Goal: Answer question/provide support: Share knowledge or assist other users

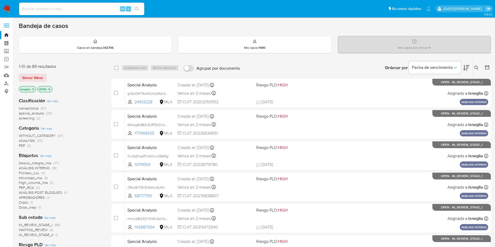
click at [32, 88] on icon "close-filter" at bounding box center [33, 89] width 2 height 2
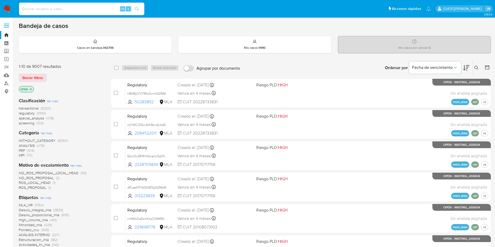
click at [39, 10] on input at bounding box center [81, 8] width 125 height 7
paste input "dHEJKIe7B1ZdXdXVXBIv7gD8"
type input "dHEJKIe7B1ZdXdXVXBIv7gD8"
click at [138, 10] on icon "search-icon" at bounding box center [137, 9] width 4 height 4
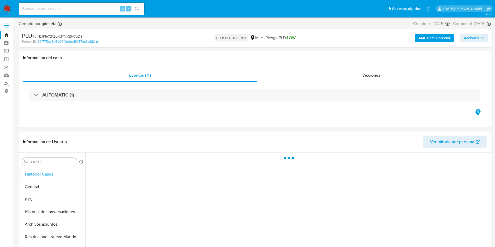
select select "10"
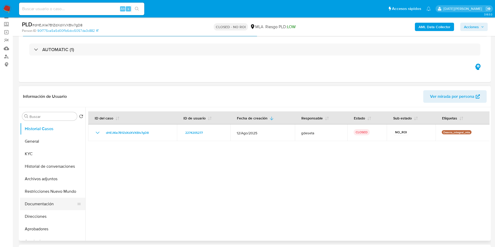
scroll to position [39, 0]
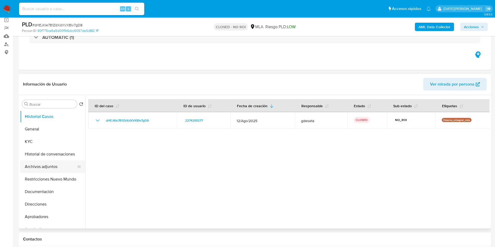
click at [53, 165] on button "Archivos adjuntos" at bounding box center [50, 166] width 61 height 13
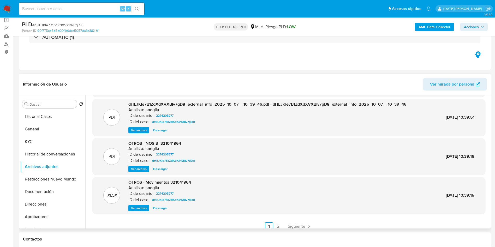
scroll to position [0, 0]
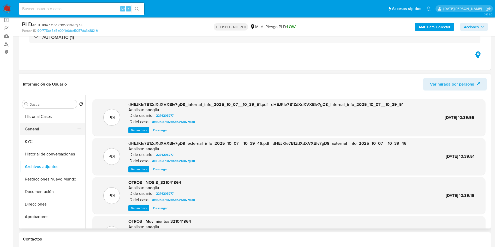
click at [37, 126] on button "General" at bounding box center [50, 129] width 61 height 13
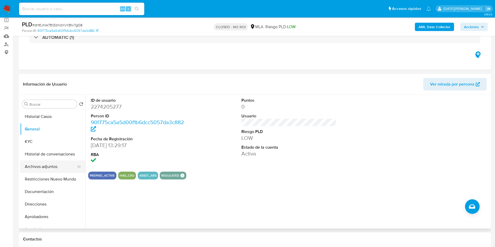
click at [48, 168] on button "Archivos adjuntos" at bounding box center [50, 166] width 61 height 13
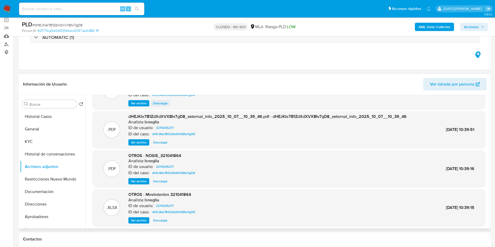
scroll to position [39, 0]
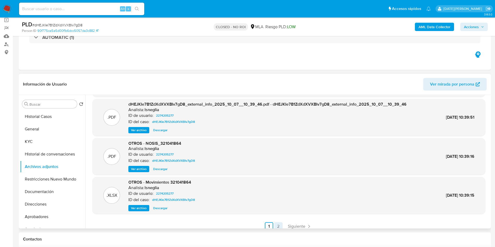
click at [276, 226] on link "2" at bounding box center [278, 226] width 8 height 8
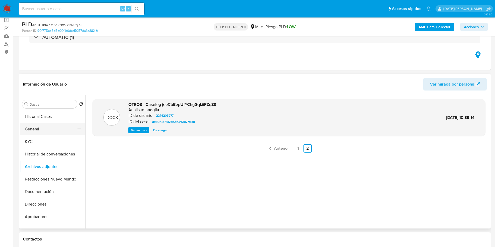
click at [40, 129] on button "General" at bounding box center [50, 129] width 61 height 13
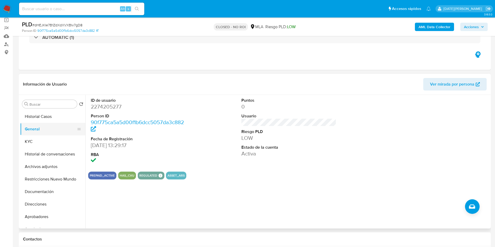
click at [56, 126] on button "General" at bounding box center [50, 129] width 61 height 13
click at [44, 129] on button "General" at bounding box center [50, 129] width 61 height 13
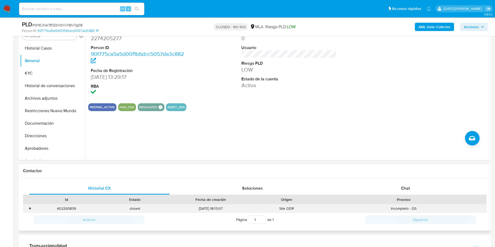
scroll to position [156, 0]
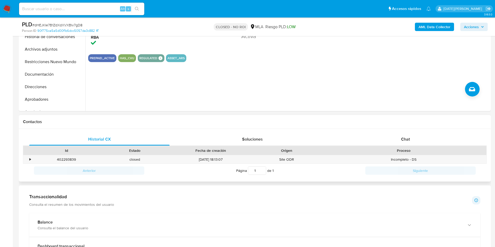
click at [412, 149] on div "Proceso" at bounding box center [403, 150] width 158 height 5
click at [411, 142] on div "Chat" at bounding box center [405, 139] width 140 height 13
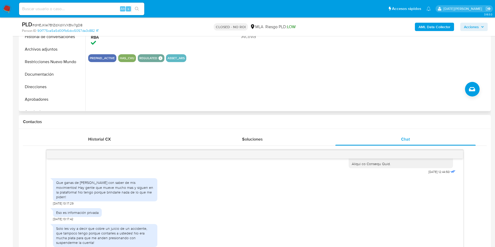
scroll to position [0, 0]
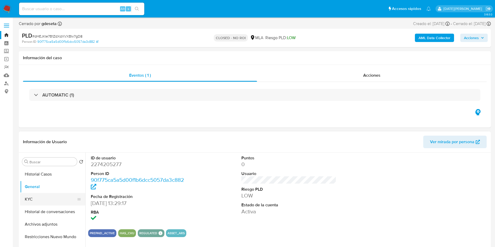
click at [26, 204] on button "KYC" at bounding box center [50, 199] width 61 height 13
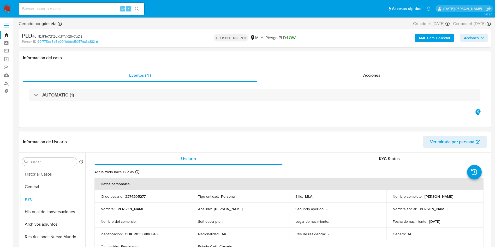
scroll to position [117, 0]
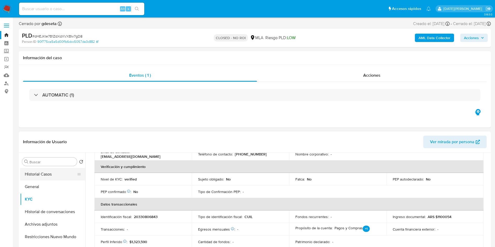
click at [44, 174] on button "Historial Casos" at bounding box center [50, 174] width 61 height 13
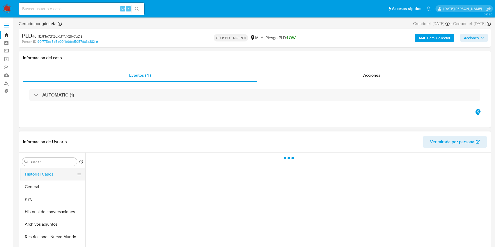
scroll to position [0, 0]
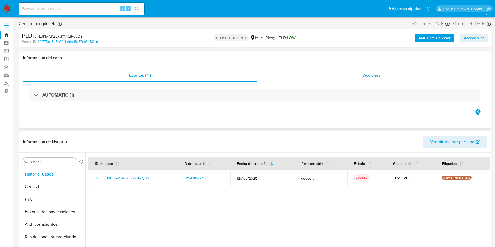
click at [375, 75] on span "Acciones" at bounding box center [371, 75] width 17 height 6
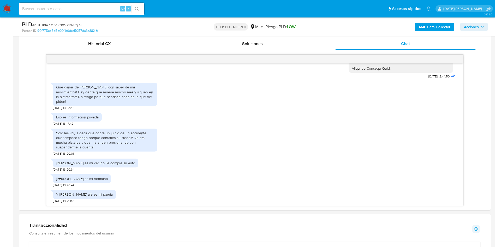
scroll to position [274, 0]
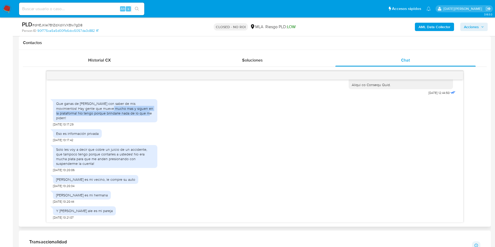
drag, startPoint x: 99, startPoint y: 113, endPoint x: 138, endPoint y: 116, distance: 39.3
click at [138, 116] on div "Que ganas de [PERSON_NAME] con saber de mis movimientos! Hay gente que mueve mu…" at bounding box center [105, 110] width 98 height 19
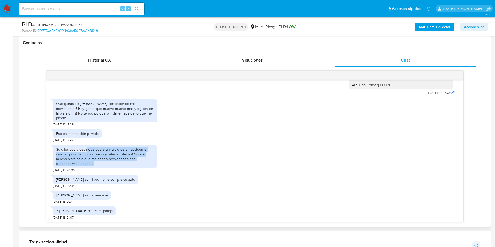
drag, startPoint x: 87, startPoint y: 150, endPoint x: 133, endPoint y: 163, distance: 48.1
click at [133, 163] on div "Solo les voy a decir que cobre un juicio de un accidente, que tampoco tengo por…" at bounding box center [105, 156] width 98 height 19
click at [135, 156] on div "Solo les voy a decir que cobre un juicio de un accidente, que tampoco tengo por…" at bounding box center [105, 156] width 98 height 19
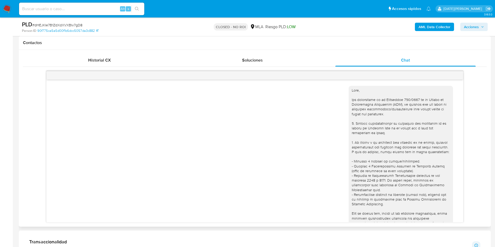
scroll to position [39, 0]
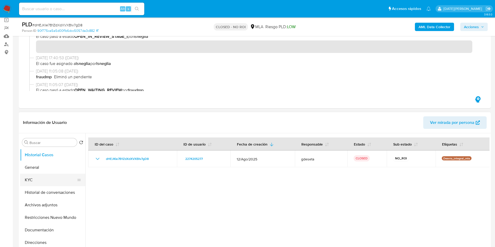
click at [32, 183] on button "KYC" at bounding box center [50, 180] width 61 height 13
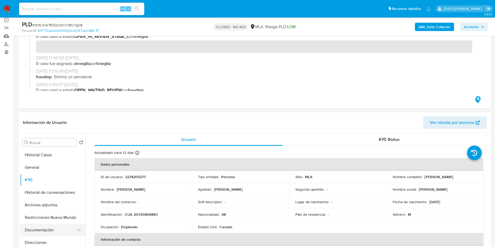
click at [38, 232] on button "Documentación" at bounding box center [50, 230] width 61 height 13
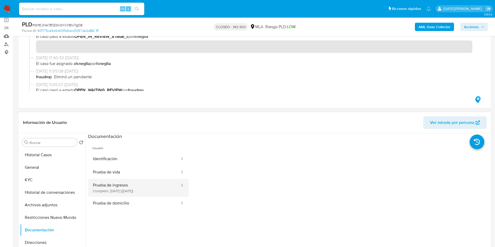
click at [117, 188] on button "Prueba de ingresos Completo: [DATE] ([DATE])" at bounding box center [134, 188] width 92 height 18
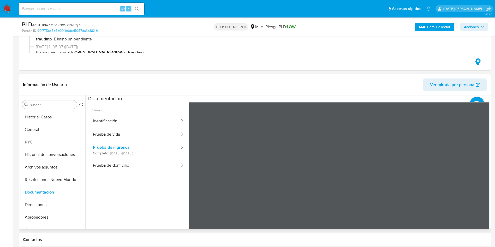
scroll to position [78, 0]
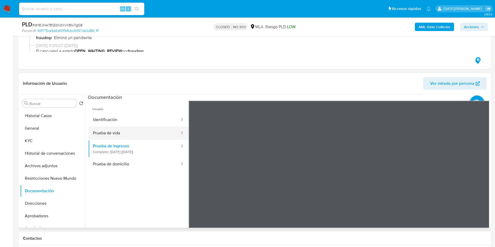
click at [106, 132] on button "Prueba de vida" at bounding box center [134, 132] width 92 height 13
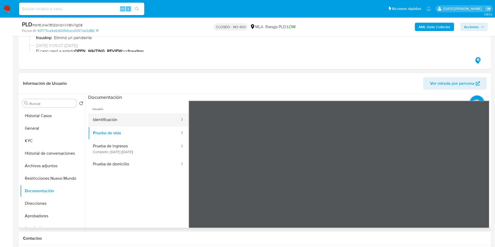
click at [115, 115] on button "Identificación" at bounding box center [134, 119] width 92 height 13
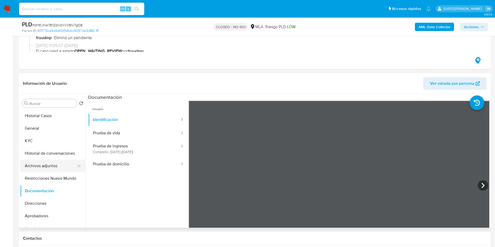
click at [45, 171] on button "Archivos adjuntos" at bounding box center [50, 166] width 61 height 13
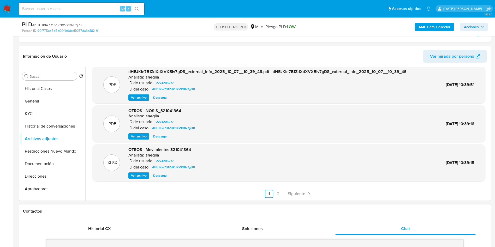
scroll to position [117, 0]
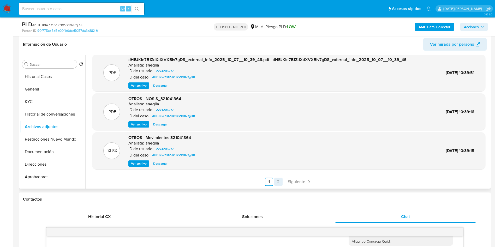
click at [277, 180] on link "2" at bounding box center [278, 182] width 8 height 8
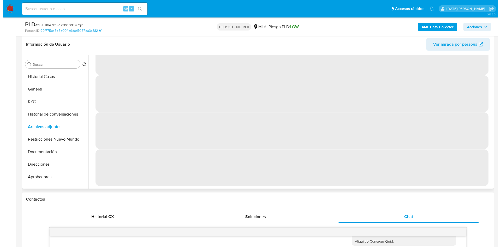
scroll to position [0, 0]
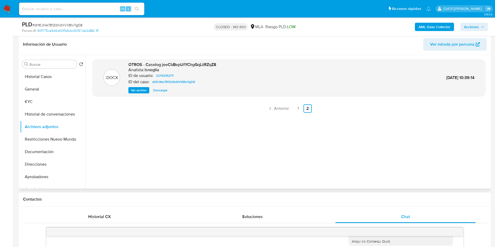
click at [136, 92] on span "Ver archivo" at bounding box center [139, 90] width 16 height 5
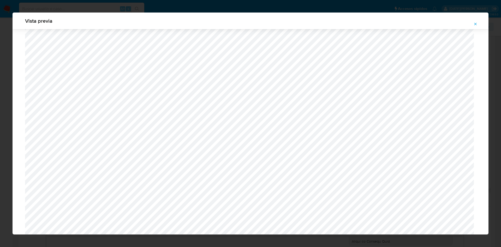
scroll to position [1934, 0]
click at [476, 22] on icon "Attachment preview" at bounding box center [475, 24] width 4 height 4
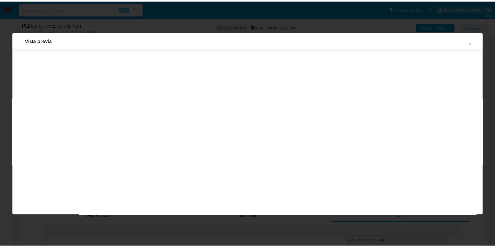
scroll to position [0, 0]
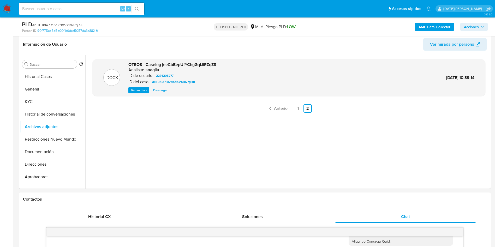
click at [74, 12] on div "Alt s" at bounding box center [81, 9] width 125 height 13
drag, startPoint x: 74, startPoint y: 12, endPoint x: 73, endPoint y: 7, distance: 5.2
click at [73, 7] on input at bounding box center [81, 8] width 125 height 7
paste input "40QApTeJcJBKtA0cNHXpP0yC"
type input "40QApTeJcJBKtA0cNHXpP0yC"
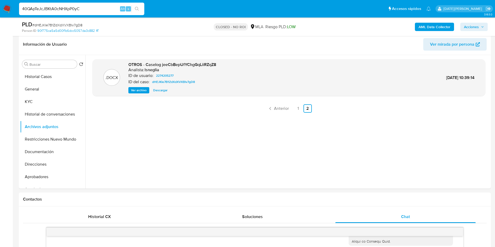
click at [141, 7] on button "search-icon" at bounding box center [136, 8] width 11 height 7
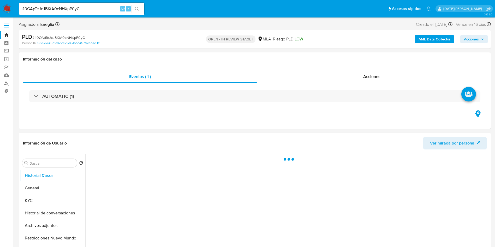
select select "10"
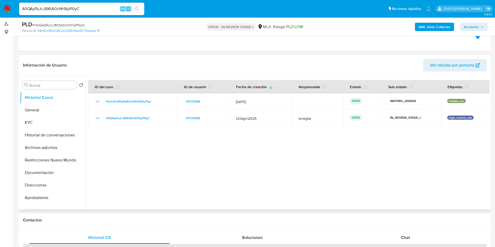
scroll to position [117, 0]
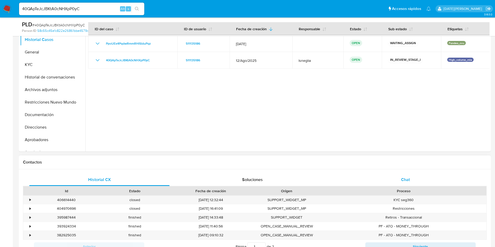
click at [410, 182] on div "Chat" at bounding box center [405, 179] width 140 height 13
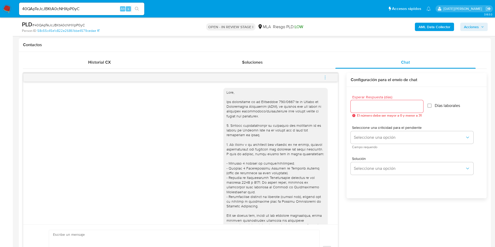
scroll to position [39, 0]
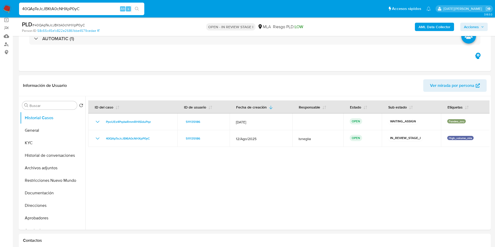
click at [63, 9] on input "40QApTeJcJBKtA0cNHXpP0yC" at bounding box center [81, 8] width 125 height 7
paste input "leeLuUyeSa0yYEnYWl3goiAa"
type input "leeLuUyeSa0yYEnYWl3goiAa"
click at [137, 10] on icon "search-icon" at bounding box center [137, 9] width 4 height 4
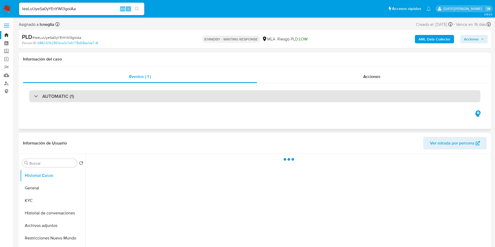
select select "10"
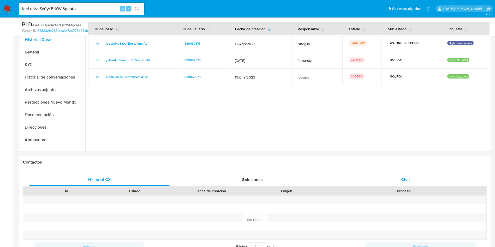
click at [405, 180] on span "Chat" at bounding box center [405, 179] width 9 height 6
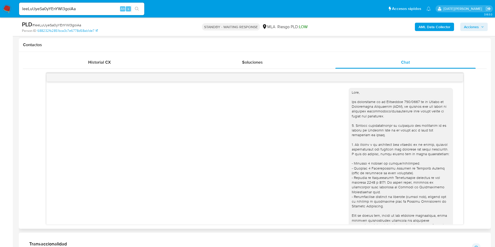
scroll to position [1303, 0]
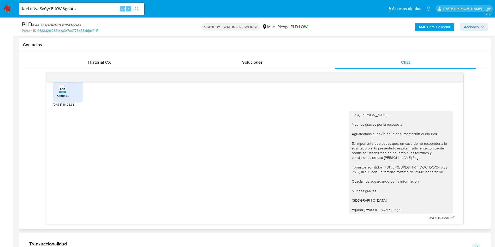
click at [55, 8] on input "leeLuUyeSa0yYEnYWl3goiAa" at bounding box center [81, 8] width 125 height 7
click at [54, 8] on input "leeLuUyeSa0yYEnYWl3goiAa" at bounding box center [81, 8] width 125 height 7
paste input "DXigYK9yy4ZkApZpJDHlM1Hn"
type input "DXigYK9yy4ZkApZpJDHlM1Hn"
click at [133, 9] on button "search-icon" at bounding box center [136, 8] width 11 height 7
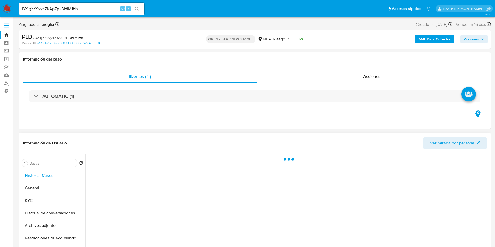
select select "10"
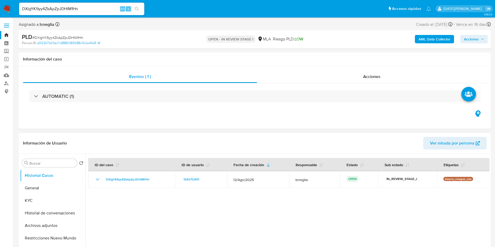
scroll to position [78, 0]
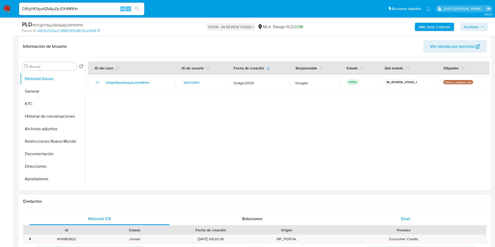
click at [398, 223] on div "Chat" at bounding box center [405, 218] width 140 height 13
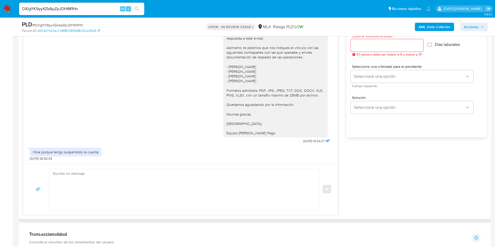
scroll to position [313, 0]
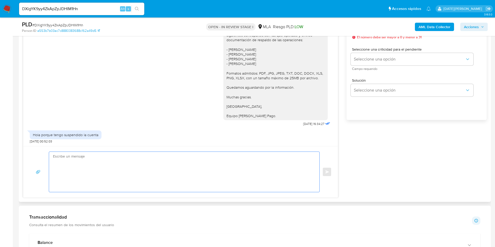
click at [174, 176] on textarea at bounding box center [183, 172] width 260 height 40
click at [194, 171] on textarea at bounding box center [183, 172] width 260 height 40
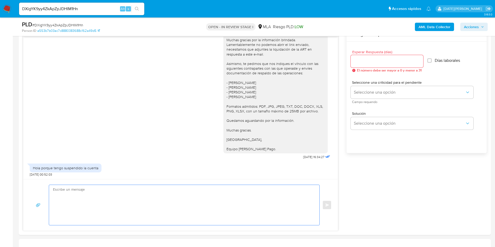
scroll to position [352, 0]
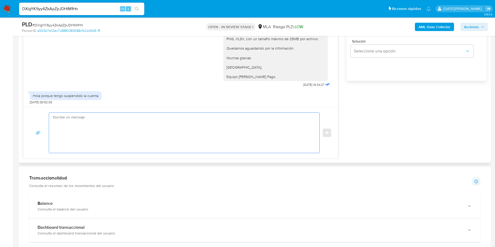
click at [136, 131] on textarea at bounding box center [183, 133] width 260 height 40
type textarea "P"
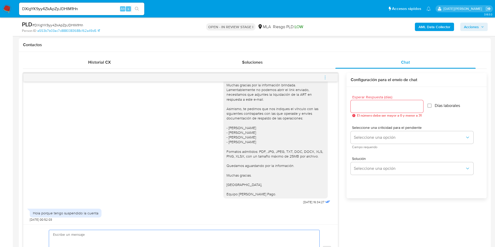
scroll to position [685, 0]
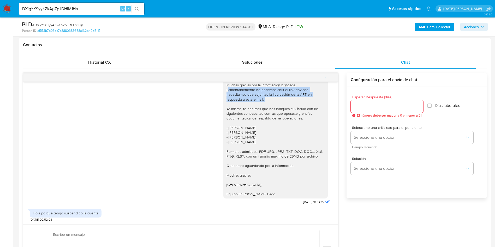
drag, startPoint x: 220, startPoint y: 129, endPoint x: 266, endPoint y: 139, distance: 47.9
click at [266, 139] on div "[PERSON_NAME], [PERSON_NAME]. Muchas gracias por la información brindada. Lamen…" at bounding box center [275, 134] width 104 height 127
click at [238, 137] on div "[PERSON_NAME], [PERSON_NAME]. Muchas gracias por la información brindada. Lamen…" at bounding box center [275, 134] width 98 height 123
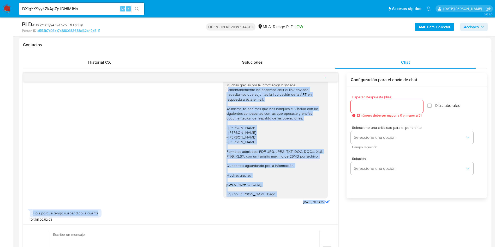
scroll to position [724, 0]
drag, startPoint x: 220, startPoint y: 129, endPoint x: 264, endPoint y: 195, distance: 79.0
click at [264, 195] on div "[PERSON_NAME], [PERSON_NAME]. Muchas gracias por la información brindada. Lamen…" at bounding box center [275, 134] width 104 height 127
copy div "Lamentablemente no podemos abrir el link enviado, necesitamos que adjuntes la l…"
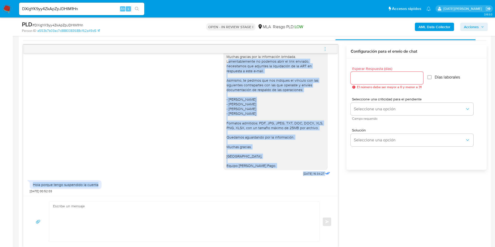
scroll to position [313, 0]
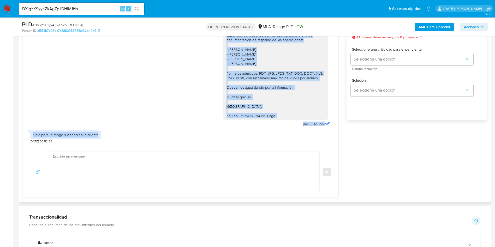
click at [105, 176] on textarea at bounding box center [183, 172] width 260 height 40
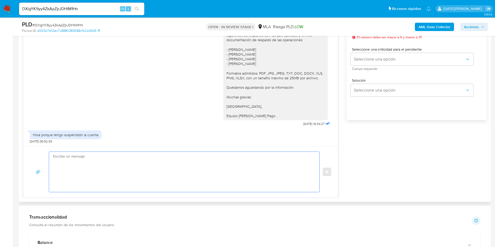
paste textarea "Lamentablemente no podemos abrir el link enviado, necesitamos que adjuntes la l…"
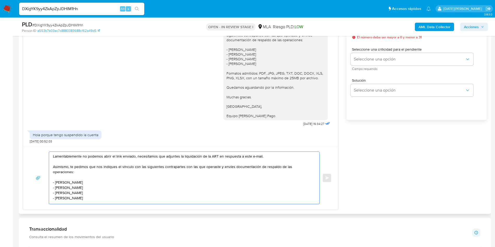
scroll to position [274, 0]
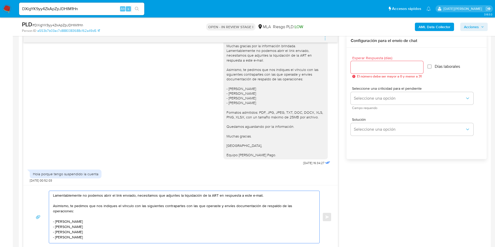
type textarea "Lamentablemente no podemos abrir el link enviado, necesitamos que adjuntes la l…"
click at [391, 67] on input "Esperar Respuesta (días)" at bounding box center [386, 67] width 72 height 7
type input "1"
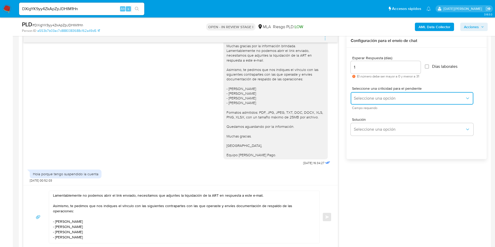
click at [396, 100] on span "Seleccione una opción" at bounding box center [409, 98] width 111 height 5
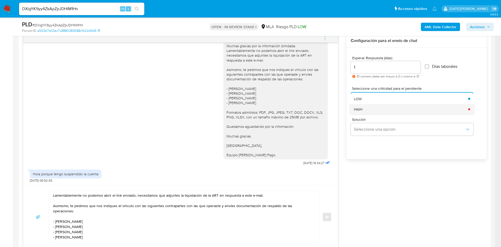
click at [377, 112] on div "HIGH" at bounding box center [409, 109] width 111 height 10
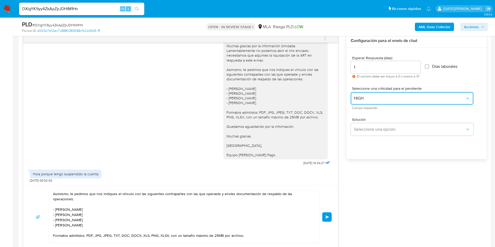
scroll to position [0, 0]
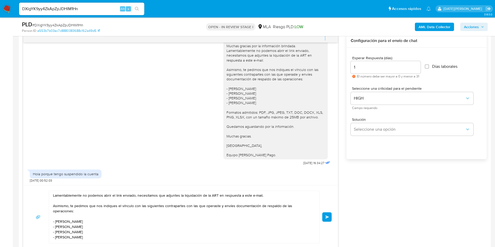
click at [275, 193] on textarea "Lamentablemente no podemos abrir el link enviado, necesitamos que adjuntes la l…" at bounding box center [183, 217] width 260 height 52
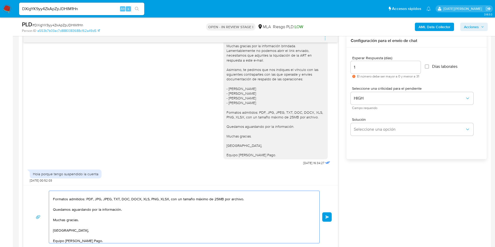
scroll to position [51, 0]
click at [325, 215] on button "Enviar" at bounding box center [326, 216] width 9 height 9
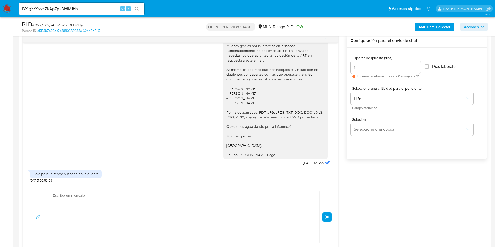
scroll to position [849, 0]
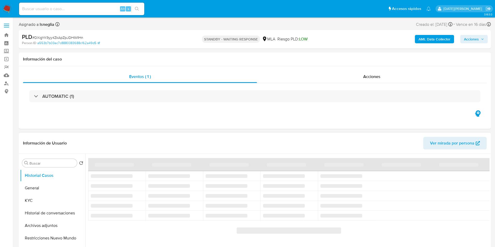
select select "10"
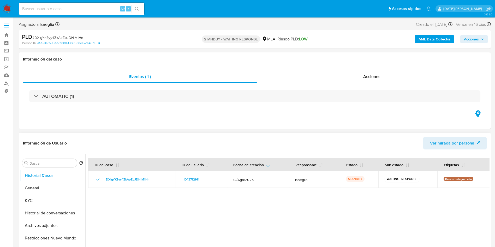
click at [66, 9] on input at bounding box center [81, 8] width 125 height 7
paste input "D2TRY9FDX1RxUMuwEzo6lQOB"
type input "D2TRY9FDX1RxUMuwEzo6lQOB"
click at [140, 9] on button "search-icon" at bounding box center [136, 8] width 11 height 7
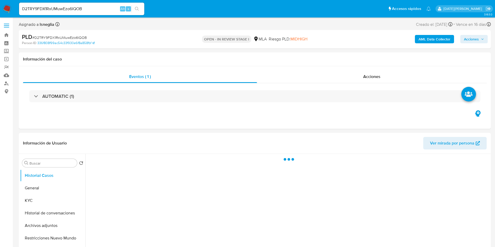
select select "10"
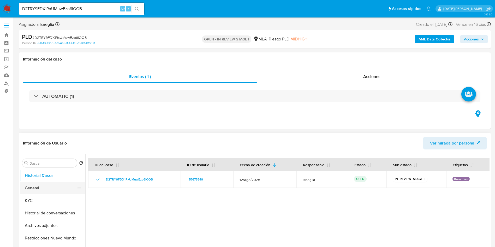
click at [33, 193] on button "General" at bounding box center [50, 188] width 61 height 13
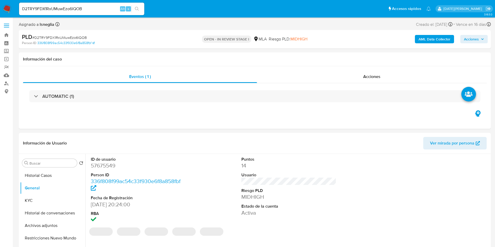
click at [106, 165] on dd "57675549" at bounding box center [138, 165] width 95 height 7
copy dd "57675549"
click at [188, 152] on div "Información de Usuario Ver mirada por persona" at bounding box center [255, 143] width 472 height 21
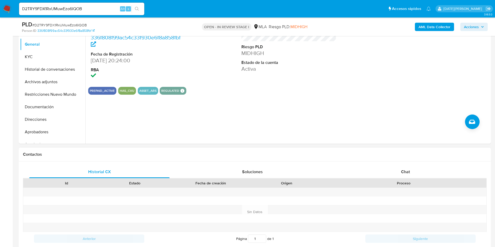
scroll to position [156, 0]
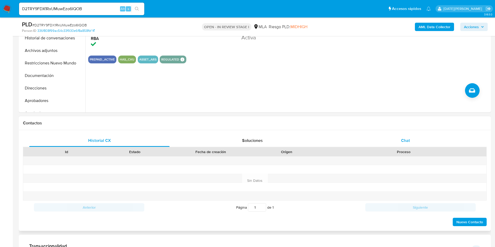
drag, startPoint x: 378, startPoint y: 138, endPoint x: 380, endPoint y: 137, distance: 2.7
click at [379, 137] on div "Chat" at bounding box center [405, 140] width 140 height 13
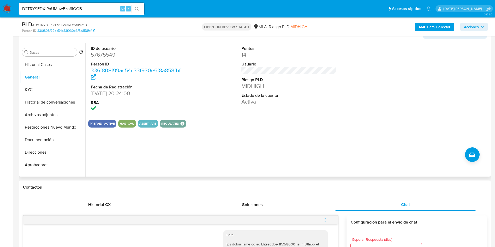
scroll to position [39, 0]
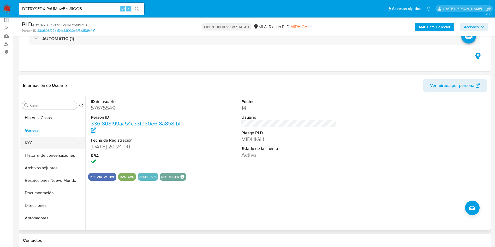
click at [40, 137] on button "KYC" at bounding box center [50, 143] width 61 height 13
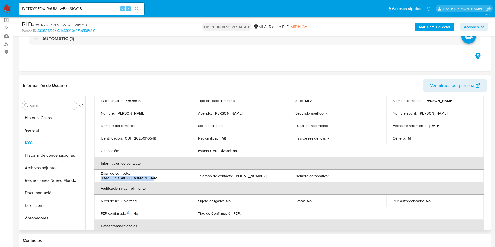
drag, startPoint x: 132, startPoint y: 175, endPoint x: 177, endPoint y: 176, distance: 45.4
click at [160, 176] on p "transpofrank@yahoo.com.ar" at bounding box center [131, 178] width 60 height 5
copy p "transpofrank@yahoo.com.ar"
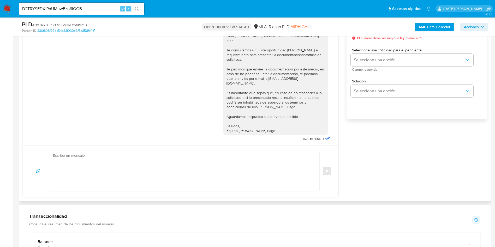
scroll to position [313, 0]
click at [255, 172] on textarea at bounding box center [183, 172] width 260 height 40
click at [204, 159] on textarea at bounding box center [183, 172] width 260 height 40
drag, startPoint x: 221, startPoint y: 41, endPoint x: 261, endPoint y: 130, distance: 97.2
click at [261, 130] on div "Hola Walter Alejandro Frank, esperamos que te encuentres muy bien. Te consultam…" at bounding box center [275, 84] width 98 height 100
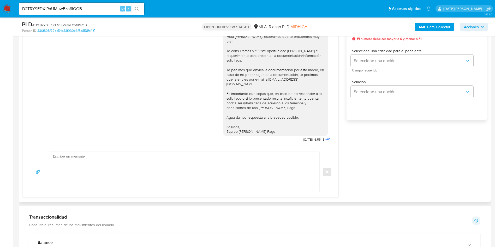
copy div "Hola Walter Alejandro Frank, esperamos que te encuentres muy bien. Te consultam…"
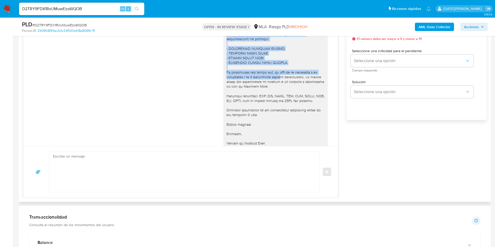
scroll to position [585, 0]
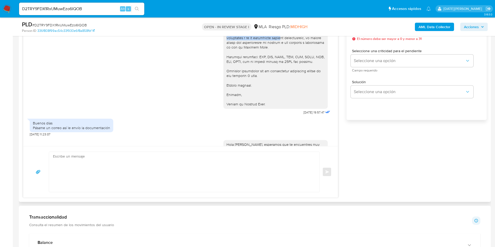
drag, startPoint x: 220, startPoint y: 69, endPoint x: 270, endPoint y: 119, distance: 70.2
copy div "Hola, Walter Alejandro Frank. Esperamos que te encuentres muy bien. Te consulta…"
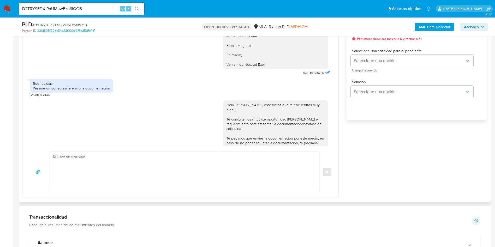
scroll to position [663, 0]
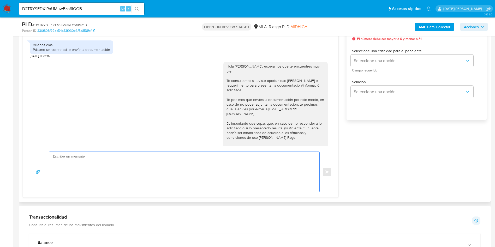
click at [124, 161] on textarea at bounding box center [183, 172] width 260 height 40
paste textarea "Hola, Walter Alejandro Frank. Esperamos que te encuentres muy bien. Te consulta…"
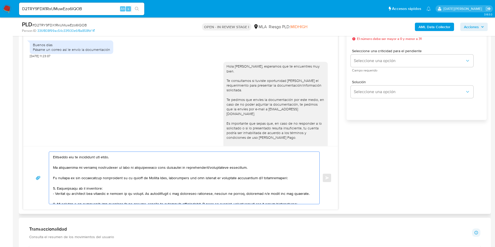
scroll to position [0, 0]
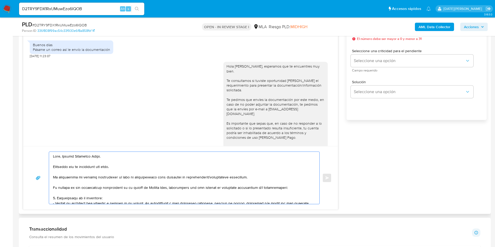
type textarea "Hola, Walter Alejandro Frank. Esperamos que te encuentres muy bien. Te consulta…"
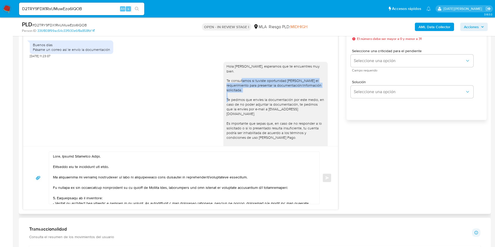
drag, startPoint x: 219, startPoint y: 95, endPoint x: 242, endPoint y: 105, distance: 24.9
click at [242, 105] on div "Hola Walter Alejandro Frank, esperamos que te encuentres muy bien. Te consultam…" at bounding box center [275, 114] width 104 height 104
copy div "Te consultamos si tuviste oportunidad de leer el requerimiento para presentar l…"
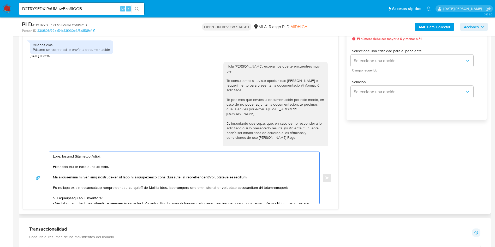
click at [123, 167] on textarea at bounding box center [183, 178] width 260 height 52
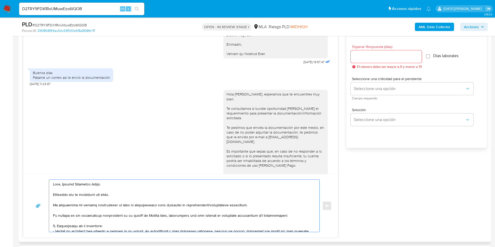
scroll to position [274, 0]
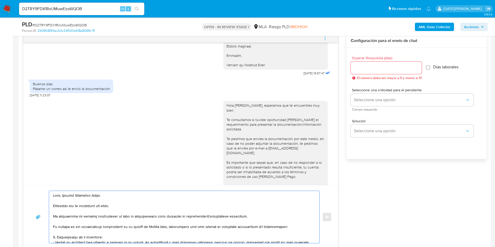
click at [357, 72] on div at bounding box center [385, 68] width 71 height 13
click at [357, 68] on input "Esperar Respuesta (días)" at bounding box center [385, 67] width 71 height 7
type input "1"
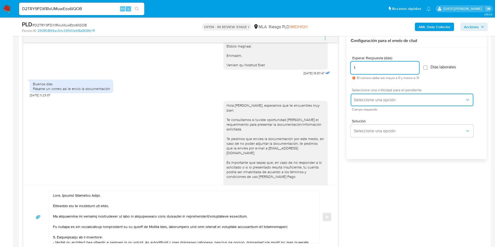
click at [402, 102] on span "Seleccione una opción" at bounding box center [409, 99] width 111 height 5
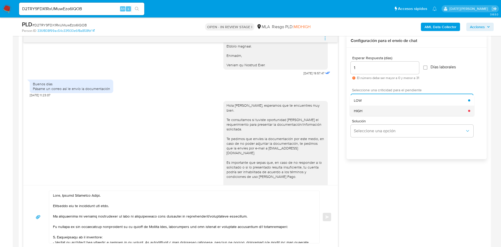
click at [395, 108] on div "HIGH" at bounding box center [411, 111] width 114 height 10
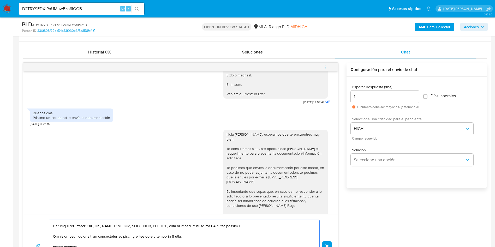
scroll to position [313, 0]
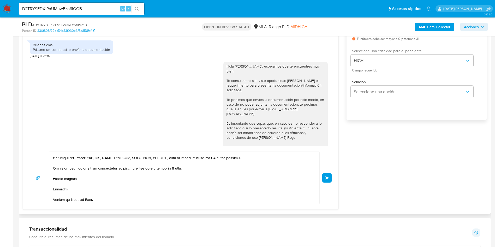
click at [327, 178] on span "Enviar" at bounding box center [327, 177] width 4 height 3
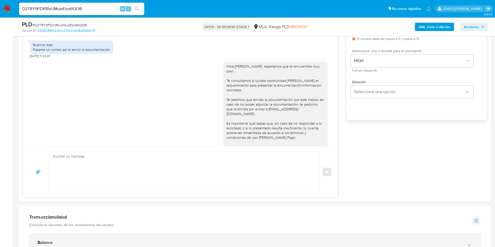
scroll to position [0, 0]
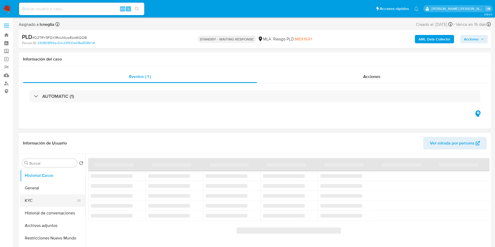
select select "10"
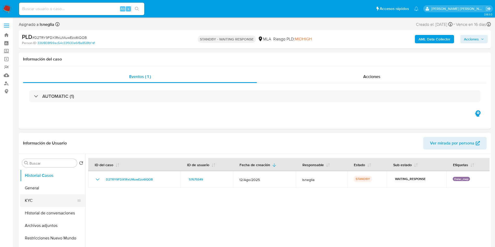
click at [40, 197] on button "KYC" at bounding box center [50, 200] width 61 height 13
